Goal: Communication & Community: Participate in discussion

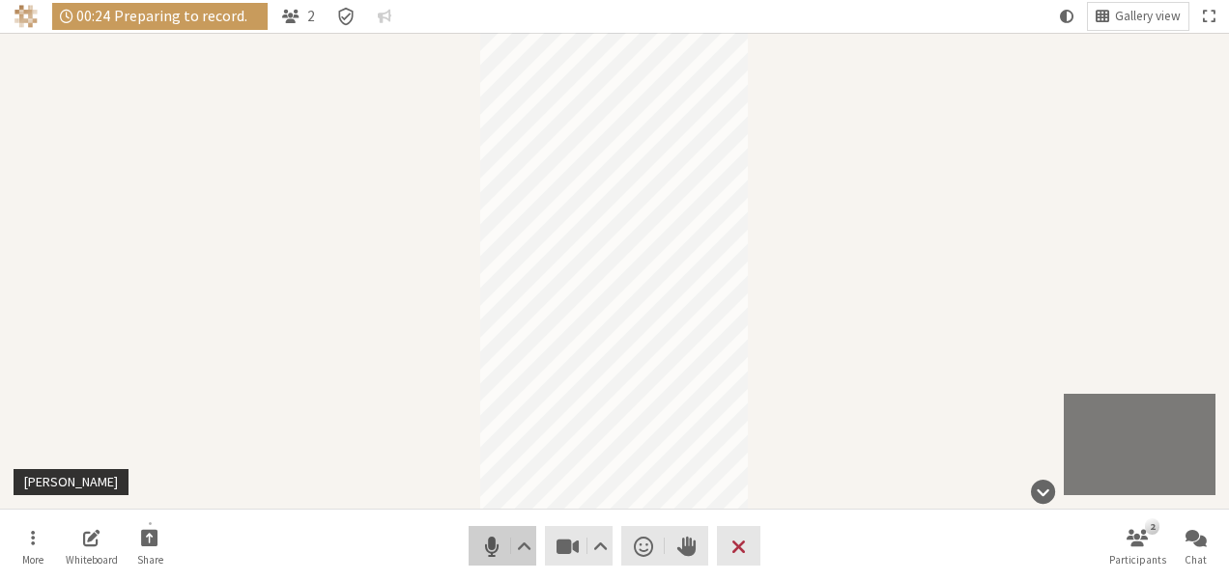
click at [491, 546] on span "Mute (Alt+A)" at bounding box center [491, 546] width 27 height 27
click at [558, 543] on span "Stop video (Alt+V)" at bounding box center [567, 546] width 27 height 27
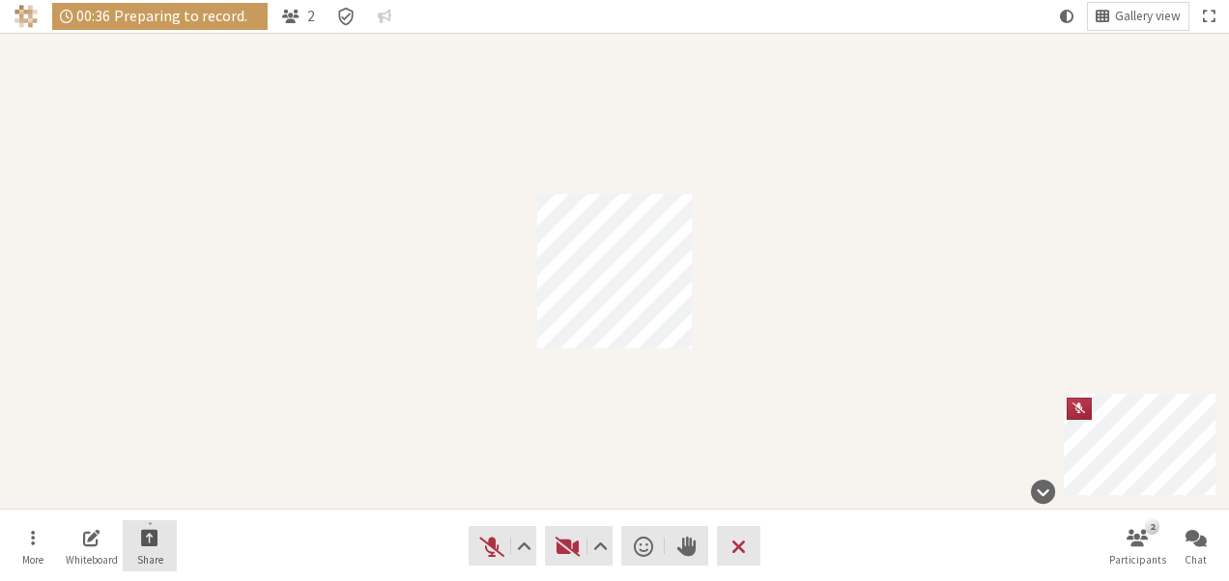
click at [155, 549] on button "Share" at bounding box center [150, 547] width 54 height 52
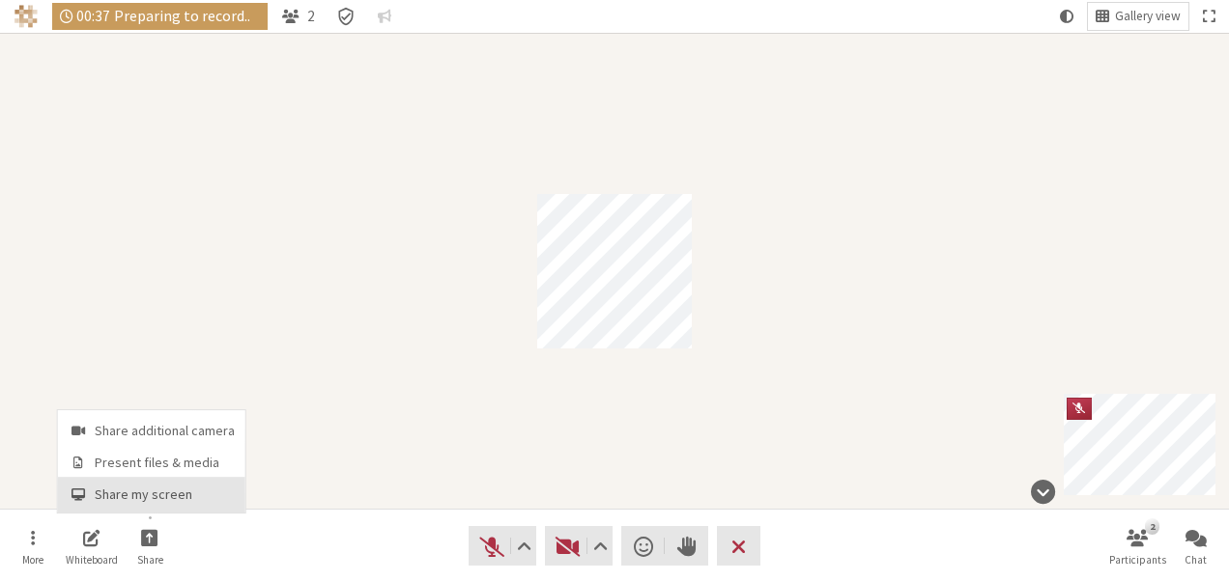
click at [162, 489] on span "Share my screen" at bounding box center [165, 495] width 140 height 14
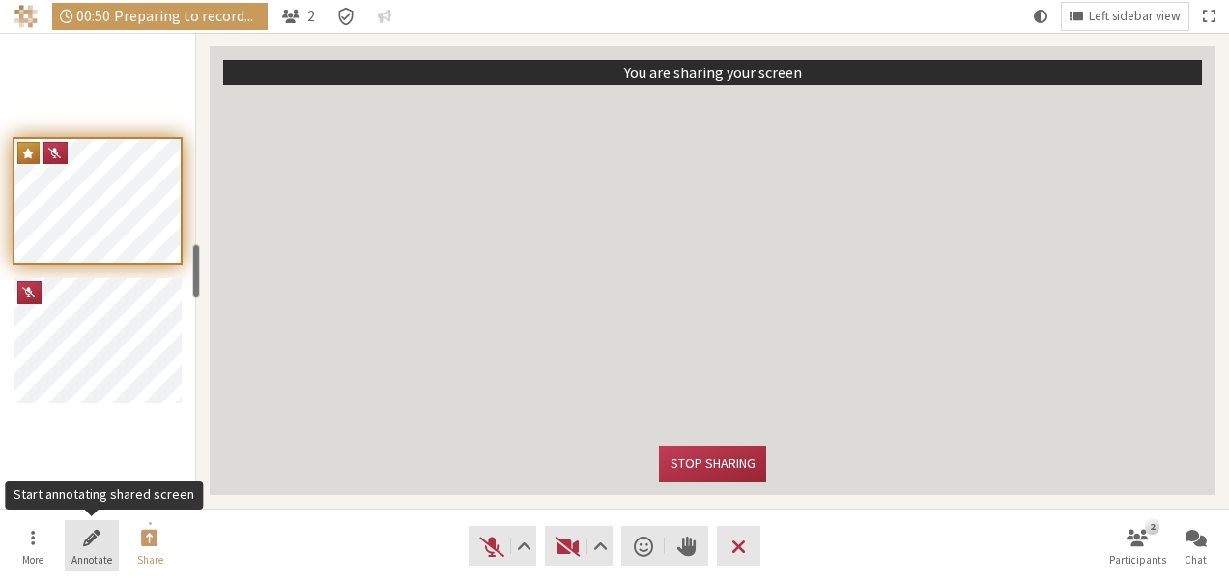
click at [70, 533] on button "Annotate" at bounding box center [92, 547] width 54 height 52
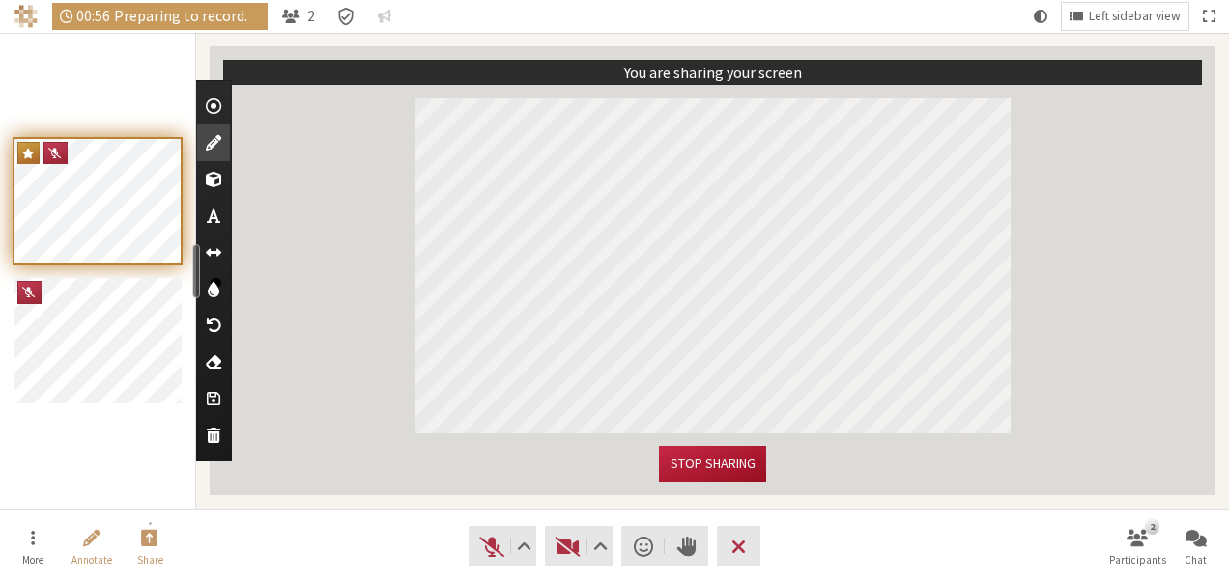
click at [728, 458] on button "Stop sharing" at bounding box center [712, 464] width 106 height 36
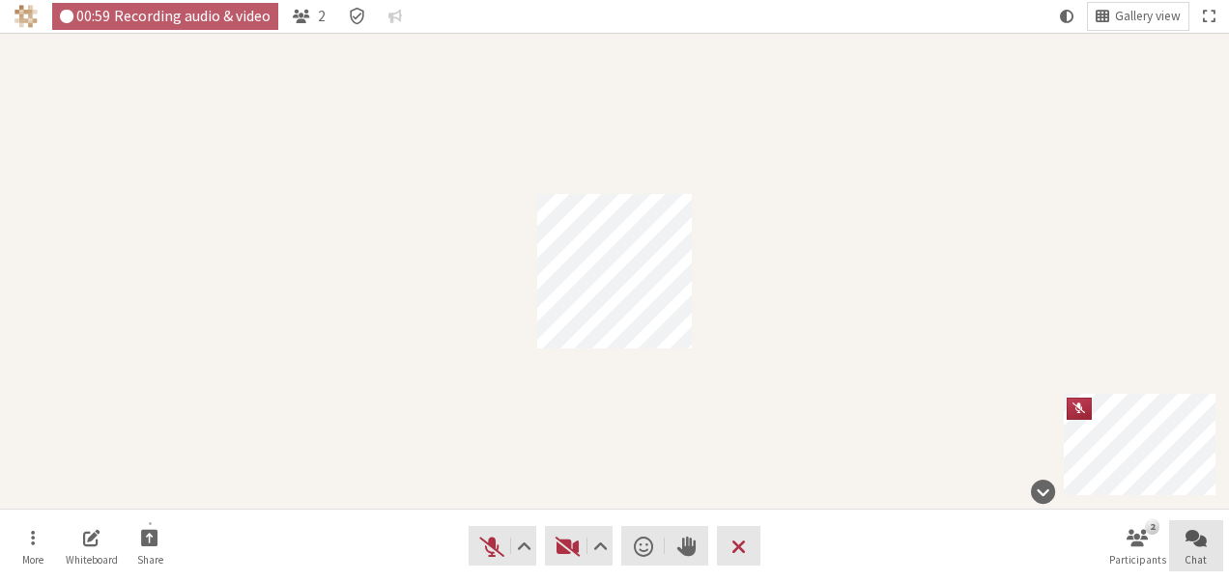
click at [1211, 551] on button "Chat" at bounding box center [1196, 547] width 54 height 52
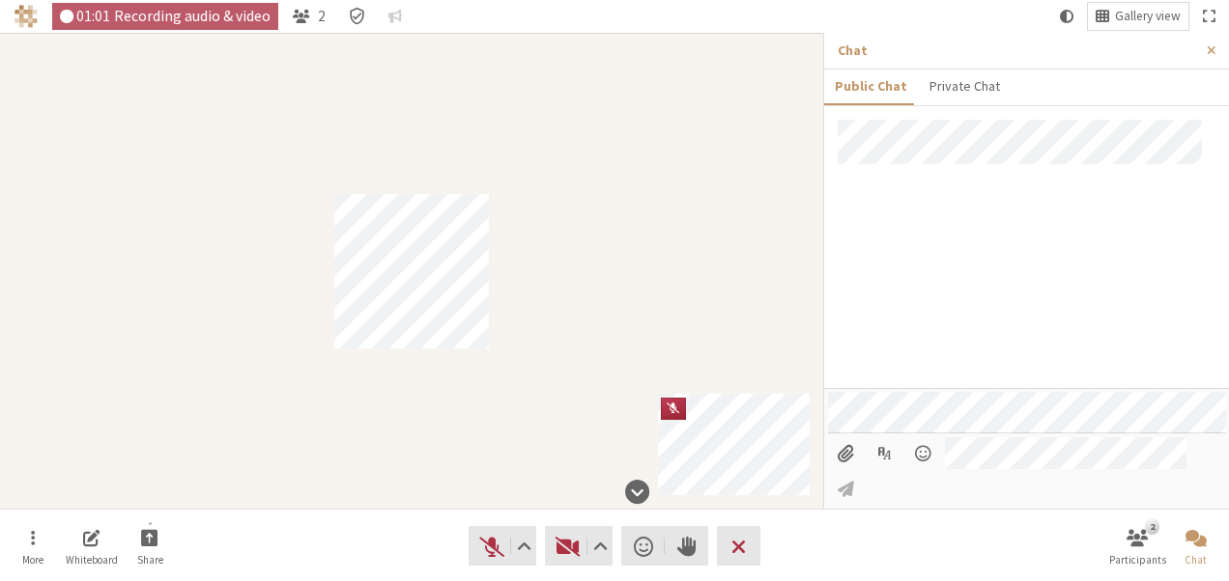
click at [844, 470] on input "File picker" at bounding box center [846, 454] width 36 height 33
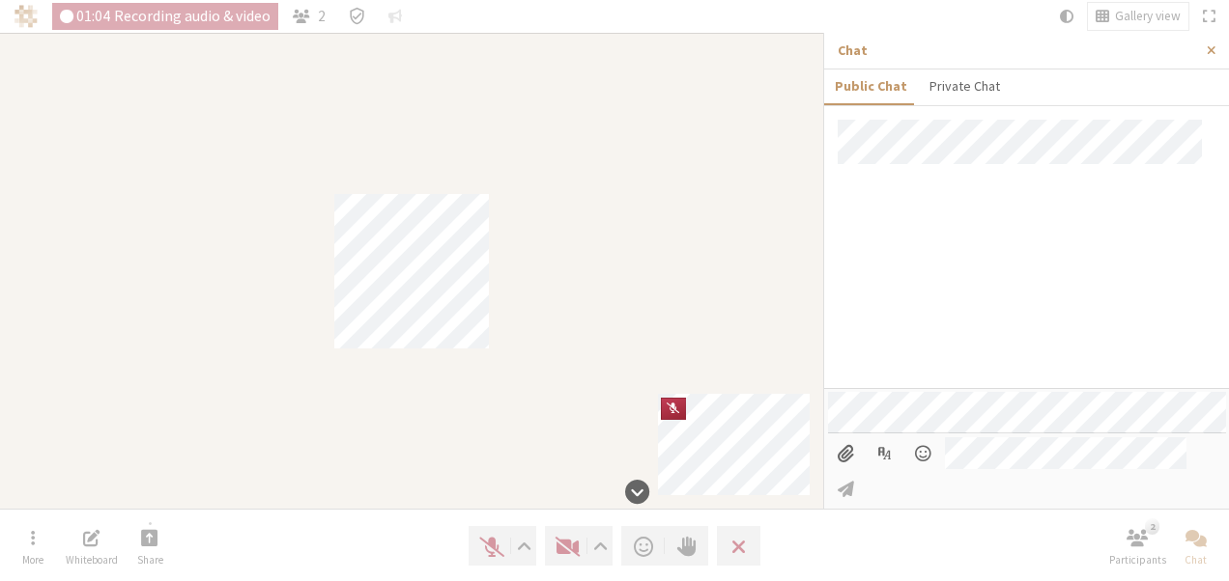
type input "C:\fakepath\ios.png"
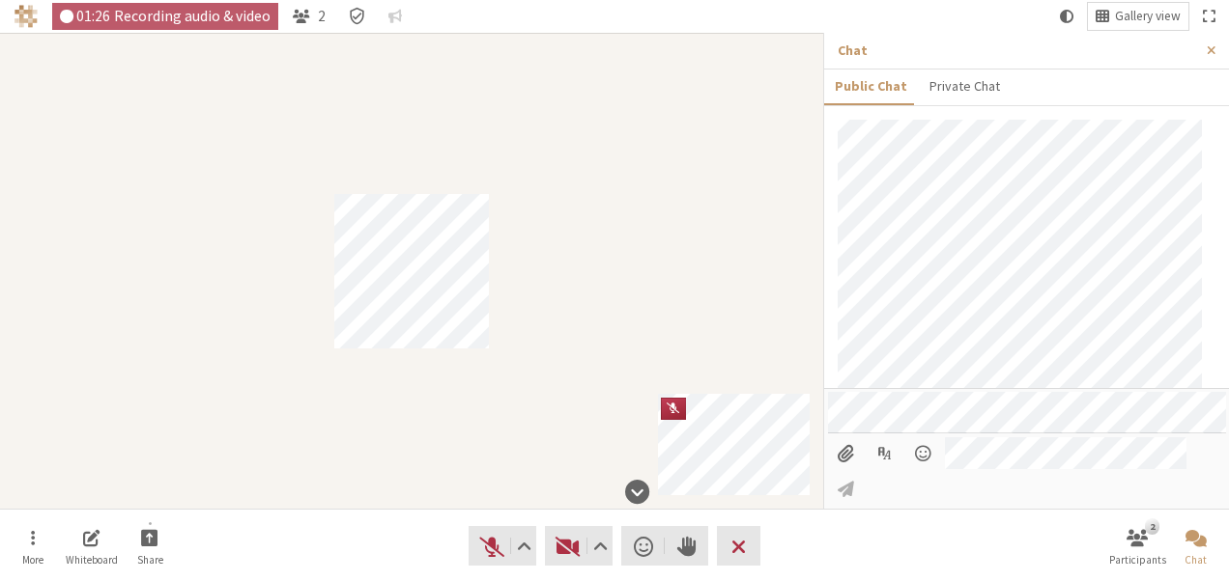
scroll to position [309, 0]
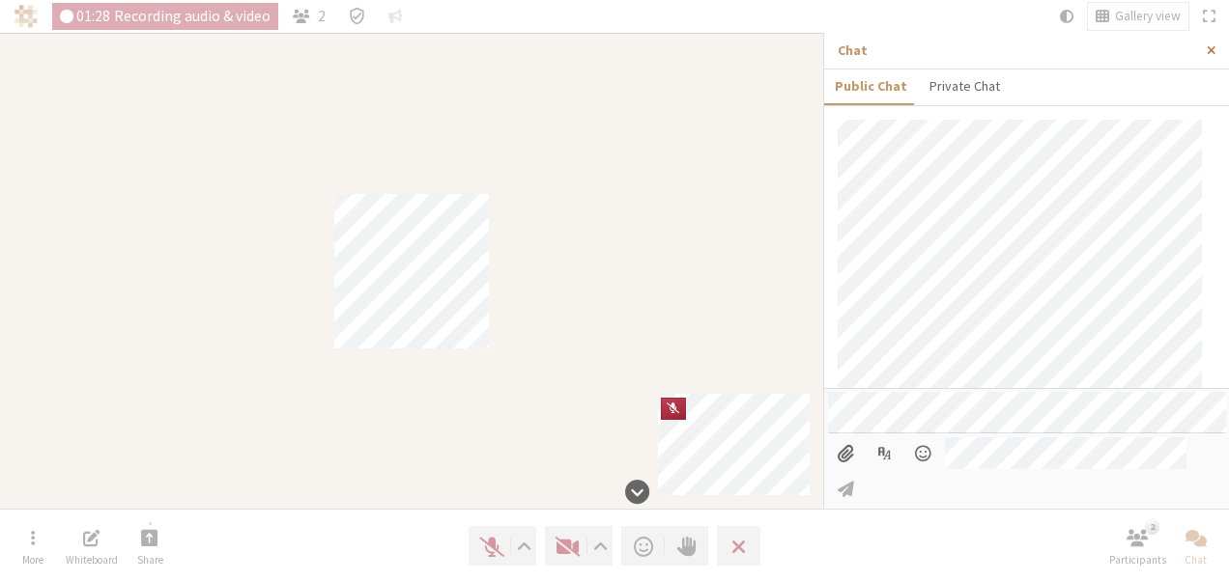
click at [1211, 54] on span "Close sidebar" at bounding box center [1210, 50] width 9 height 14
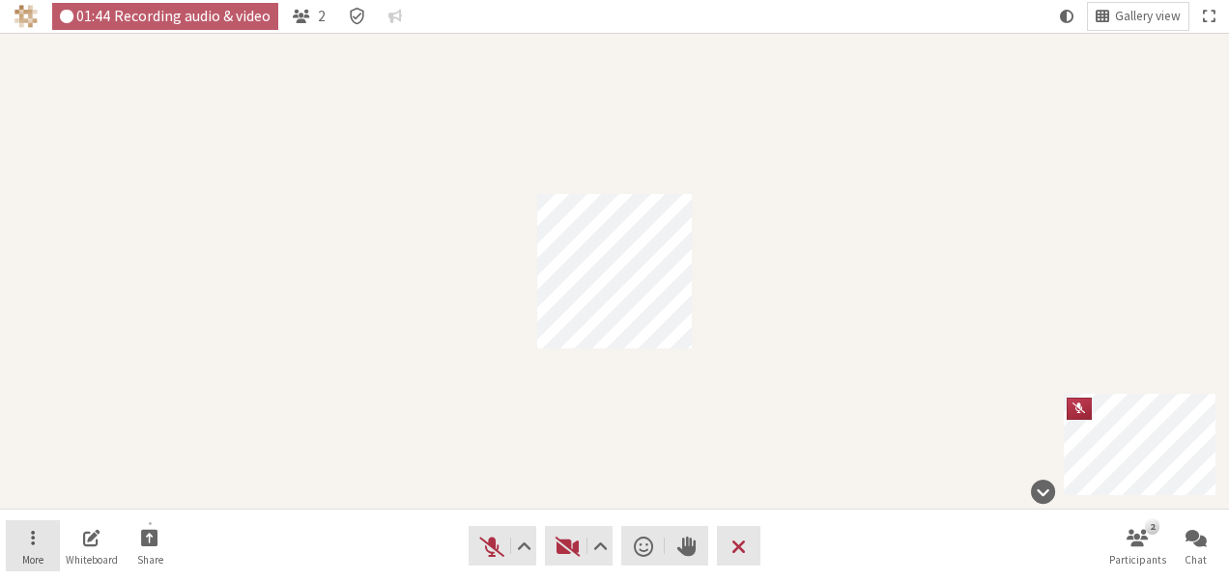
click at [27, 547] on button "More" at bounding box center [33, 547] width 54 height 52
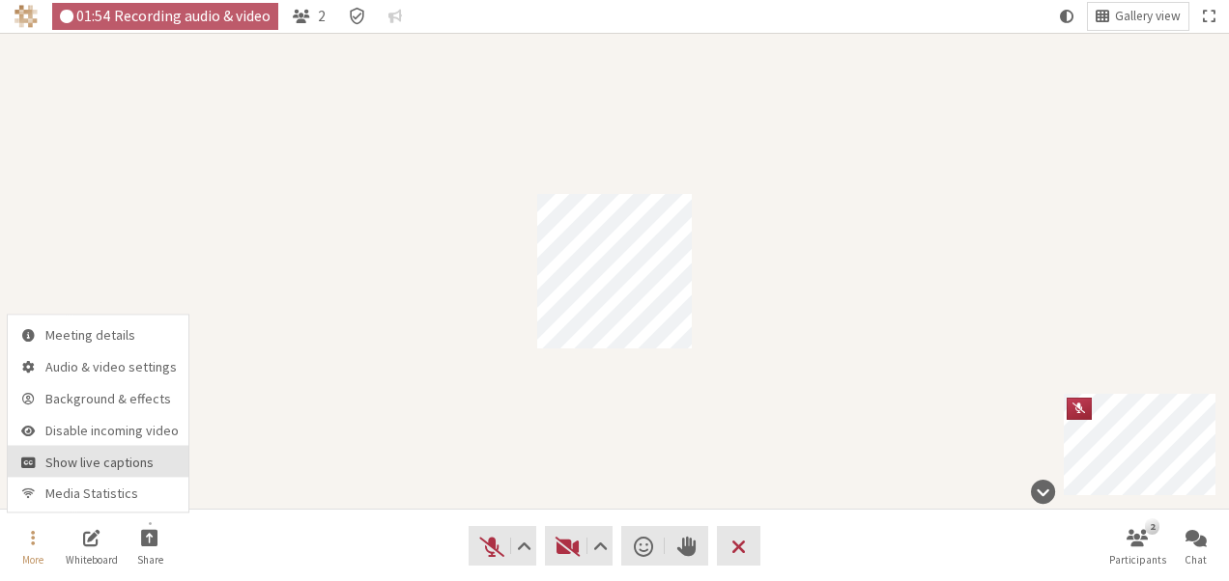
click at [109, 452] on button "Show live captions" at bounding box center [98, 462] width 181 height 32
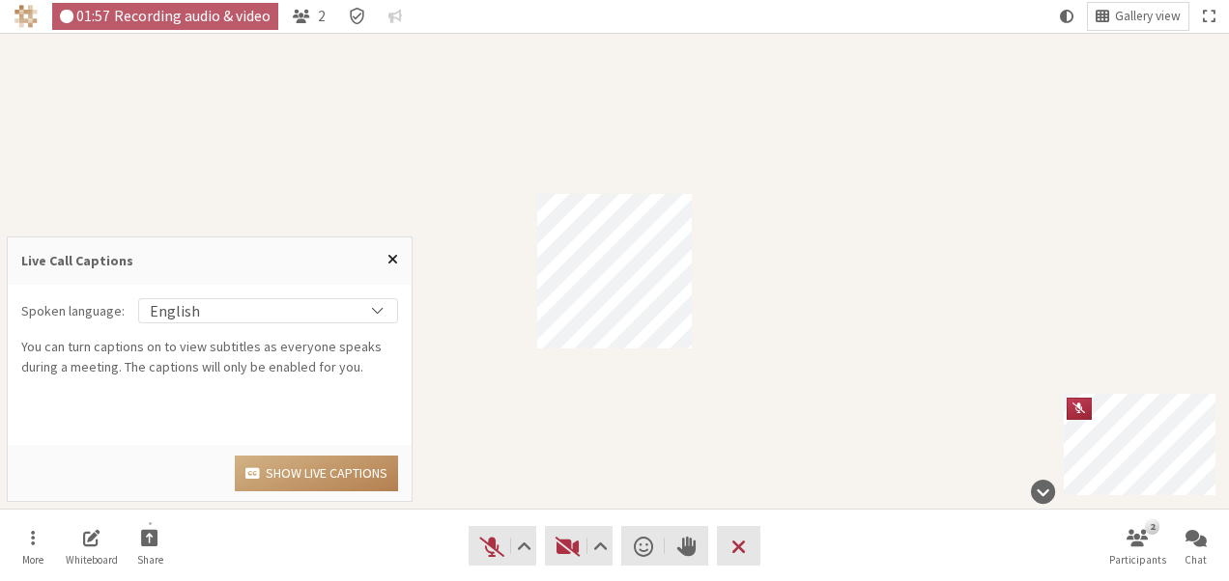
click at [390, 255] on span "Close popover" at bounding box center [392, 258] width 11 height 15
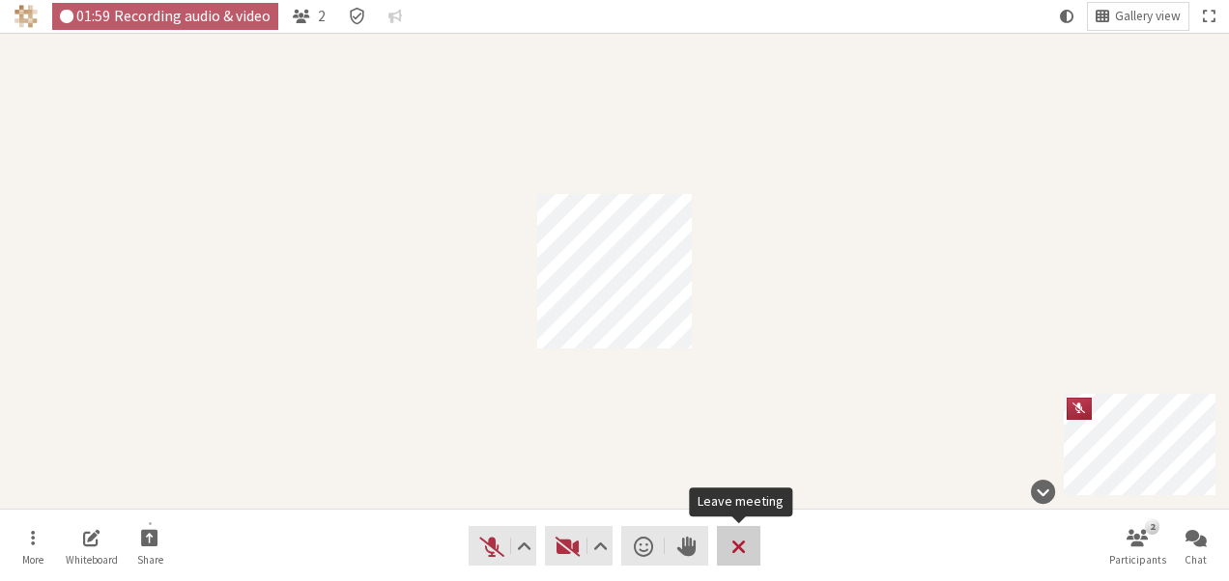
click at [734, 535] on span "Leave meeting" at bounding box center [738, 546] width 14 height 27
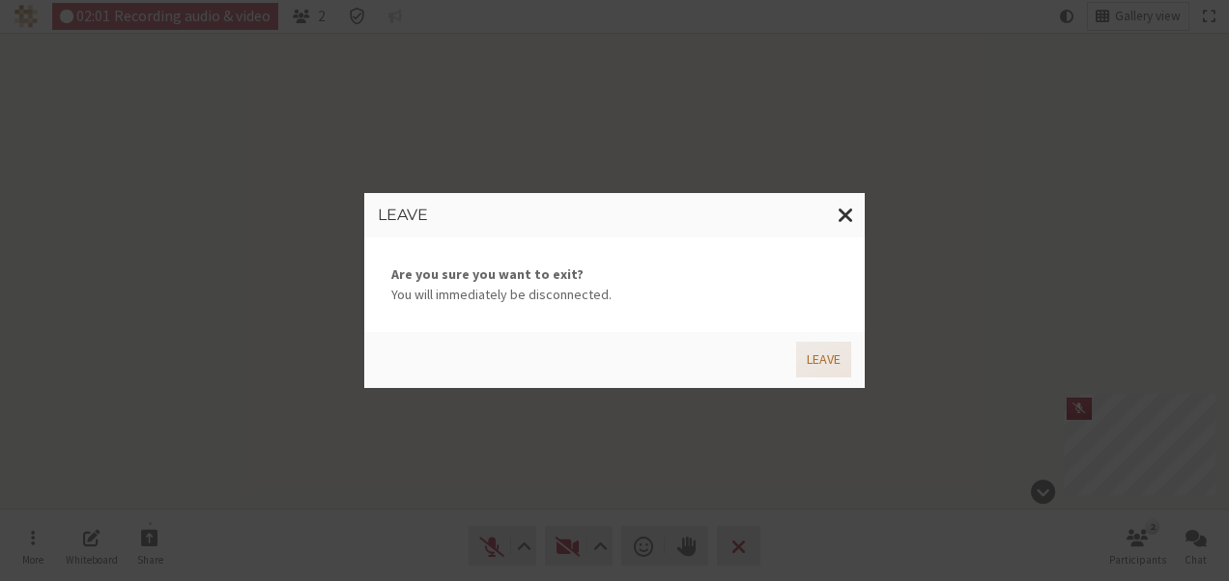
click at [835, 355] on button "Leave" at bounding box center [823, 360] width 55 height 36
